Goal: Find contact information

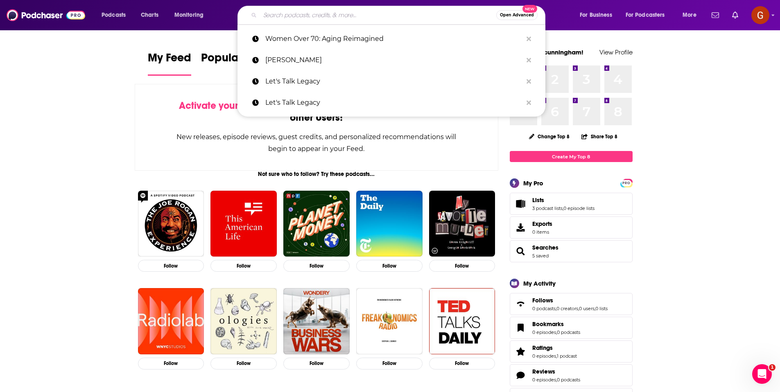
click at [384, 21] on input "Search podcasts, credits, & more..." at bounding box center [378, 15] width 236 height 13
paste input "Mental Illness Happy Hour"
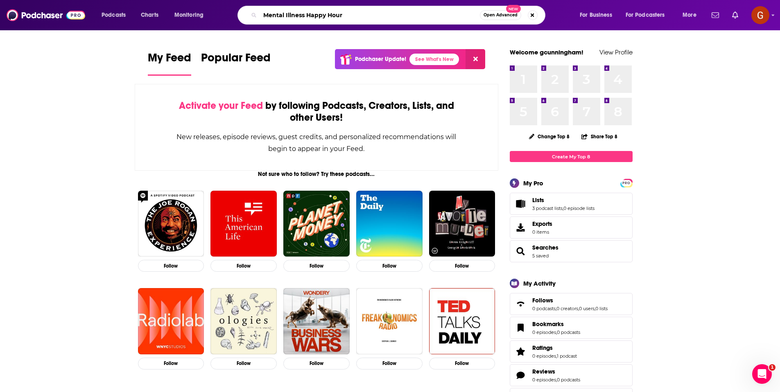
type input "Mental Illness Happy Hour"
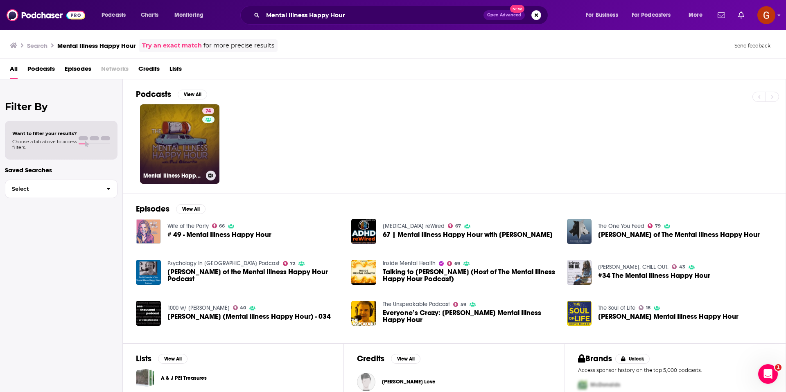
click at [197, 133] on link "74 Mental Illness Happy Hour" at bounding box center [179, 143] width 79 height 79
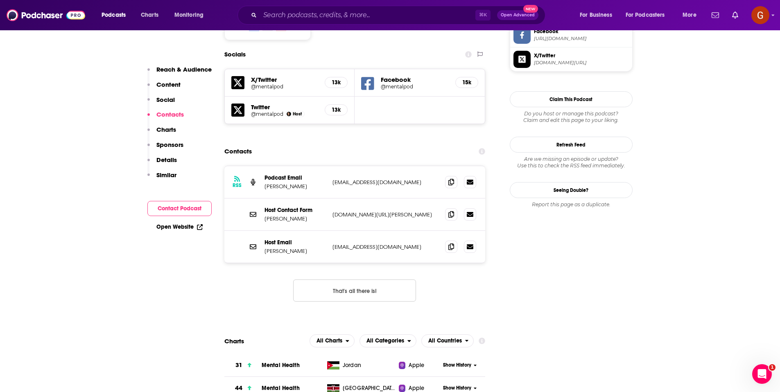
scroll to position [721, 0]
click at [276, 182] on p "[PERSON_NAME]" at bounding box center [294, 185] width 61 height 7
copy p "[PERSON_NAME]"
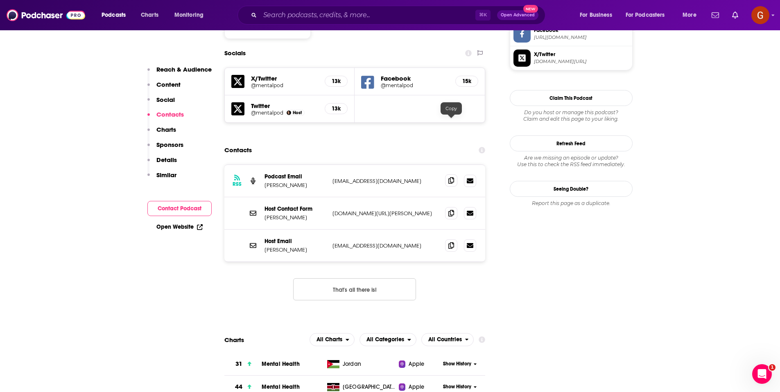
click at [451, 177] on icon at bounding box center [451, 180] width 6 height 7
click at [449, 242] on icon at bounding box center [451, 245] width 6 height 7
